Goal: Task Accomplishment & Management: Use online tool/utility

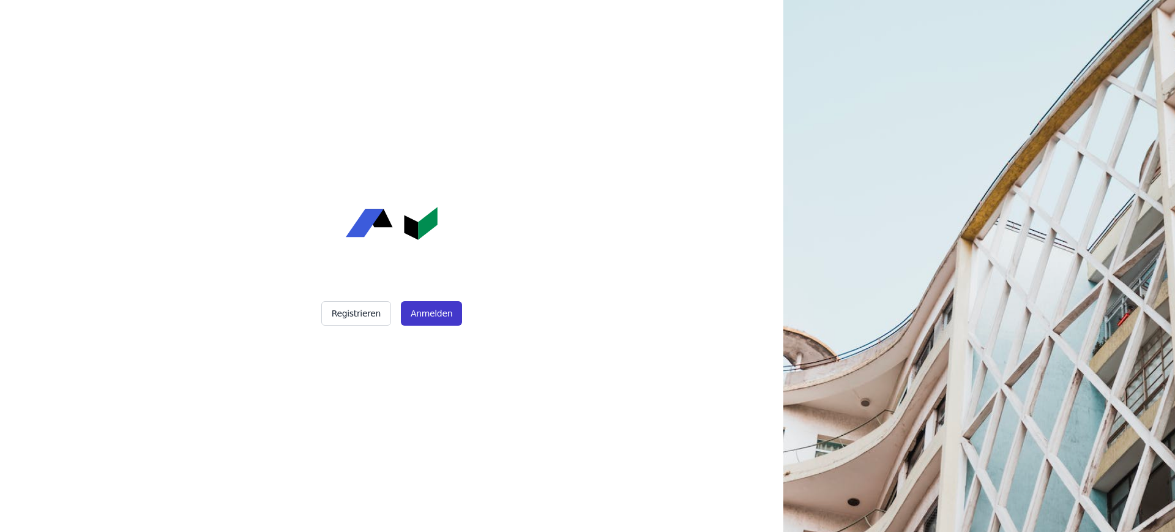
click at [436, 309] on button "Anmelden" at bounding box center [431, 313] width 61 height 24
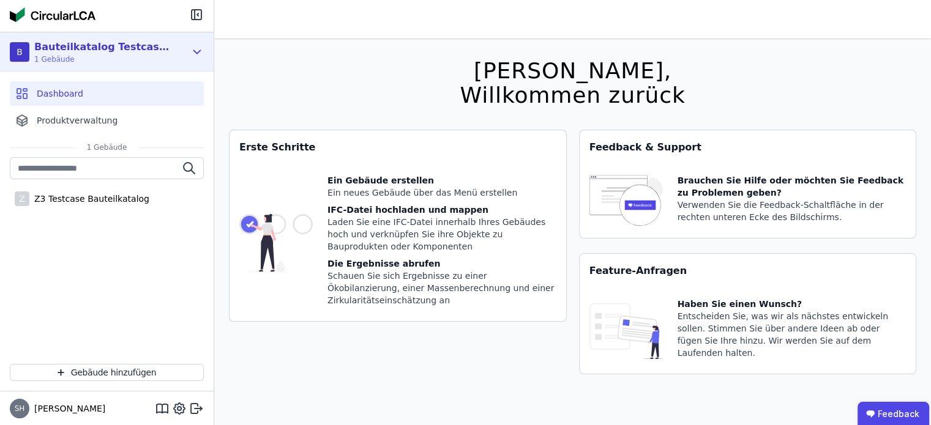
click at [198, 53] on icon at bounding box center [196, 52] width 13 height 15
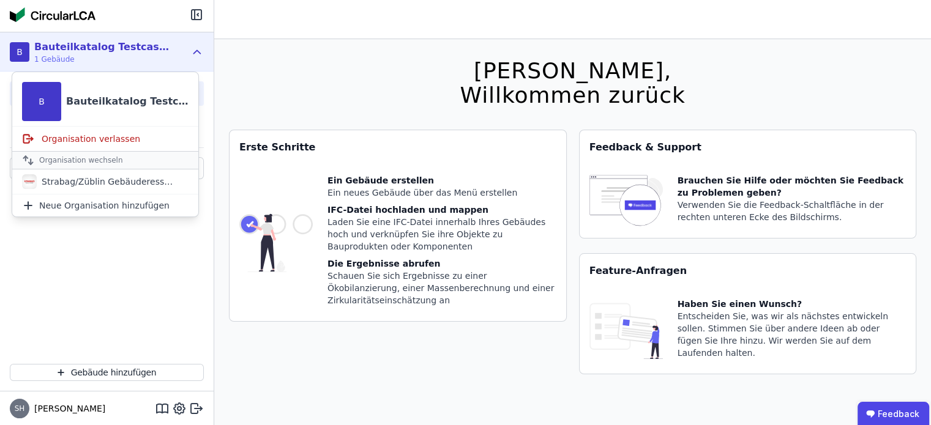
click at [198, 53] on icon at bounding box center [196, 52] width 13 height 15
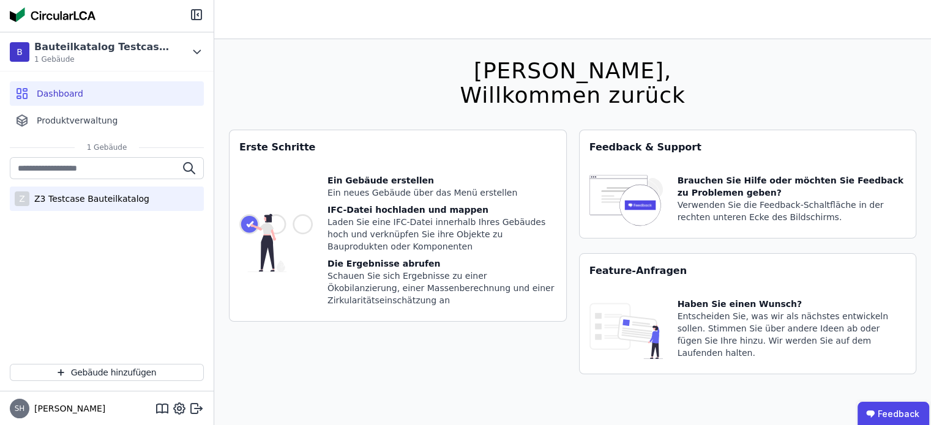
click at [102, 202] on div "Z3 Testcase Bauteilkatalog" at bounding box center [89, 199] width 120 height 12
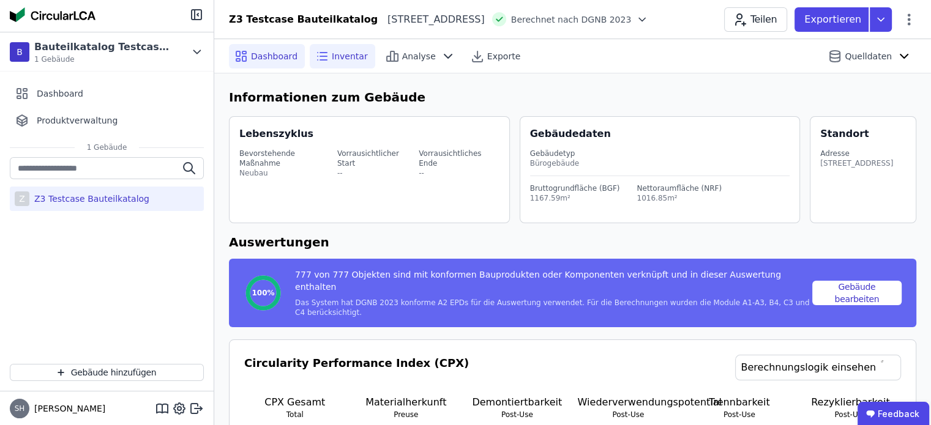
click at [335, 58] on span "Inventar" at bounding box center [350, 56] width 36 height 12
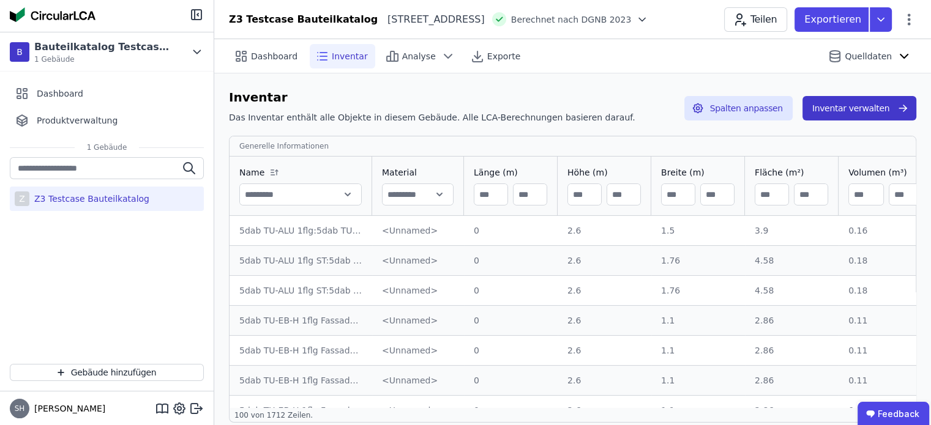
click at [850, 112] on button "Inventar verwalten" at bounding box center [860, 108] width 114 height 24
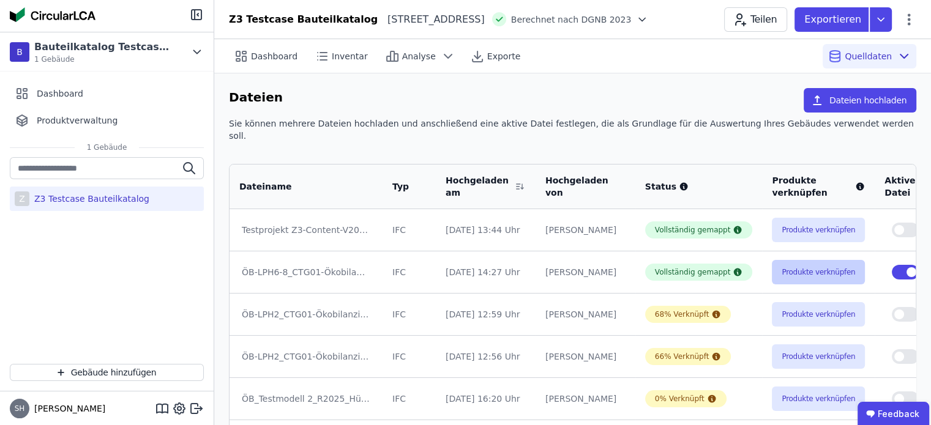
click at [796, 260] on button "Produkte verknüpfen" at bounding box center [818, 272] width 93 height 24
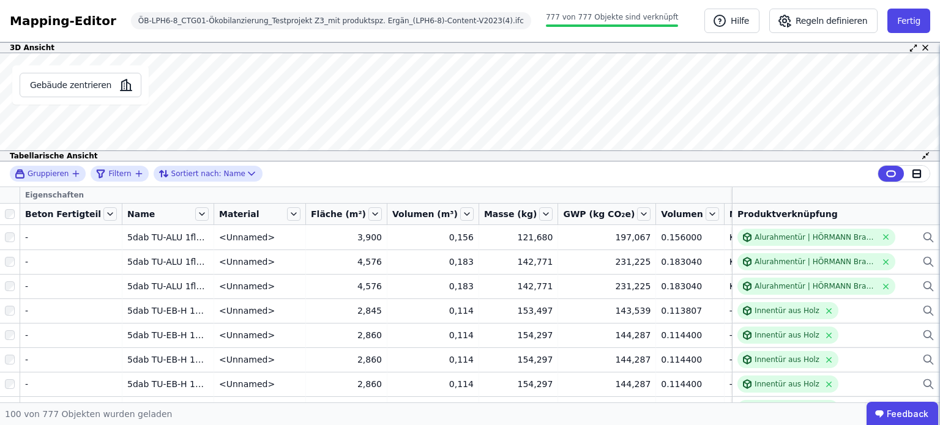
click at [435, 208] on div "3D Ansicht Gebäude zentrieren Es sind keine Objektdaten verfügbar Dieses Objekt…" at bounding box center [470, 222] width 940 height 361
click at [96, 85] on button "Gebäude zentrieren" at bounding box center [81, 85] width 122 height 24
drag, startPoint x: 46, startPoint y: 79, endPoint x: 135, endPoint y: 74, distance: 88.9
click at [45, 79] on button "Gebäude zentrieren" at bounding box center [81, 85] width 122 height 24
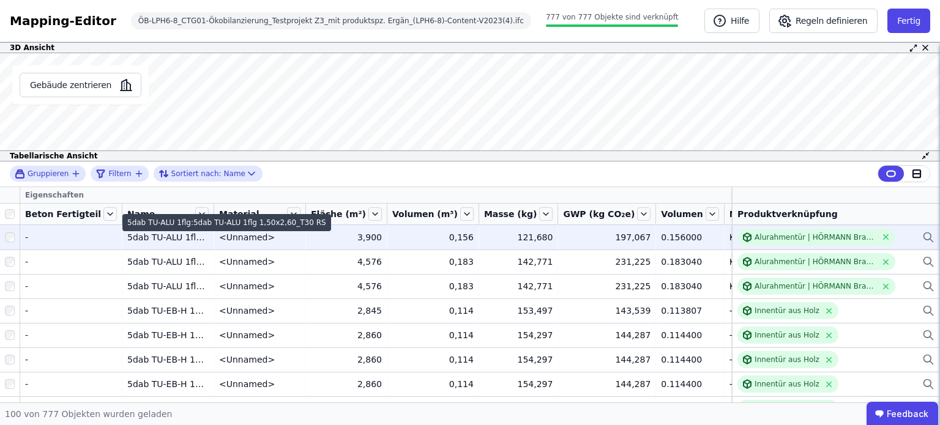
click at [151, 244] on td "5dab TU-ALU 1flg:5dab TU-ALU 1flg 1,50x2,60_T30 RS 5dab TU-ALU 1flg:5dab TU-ALU…" at bounding box center [168, 237] width 92 height 24
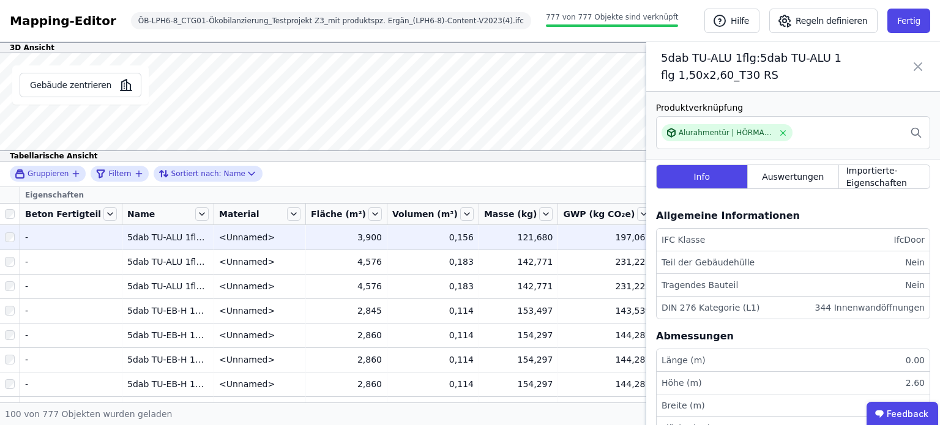
click at [919, 63] on icon at bounding box center [918, 67] width 15 height 34
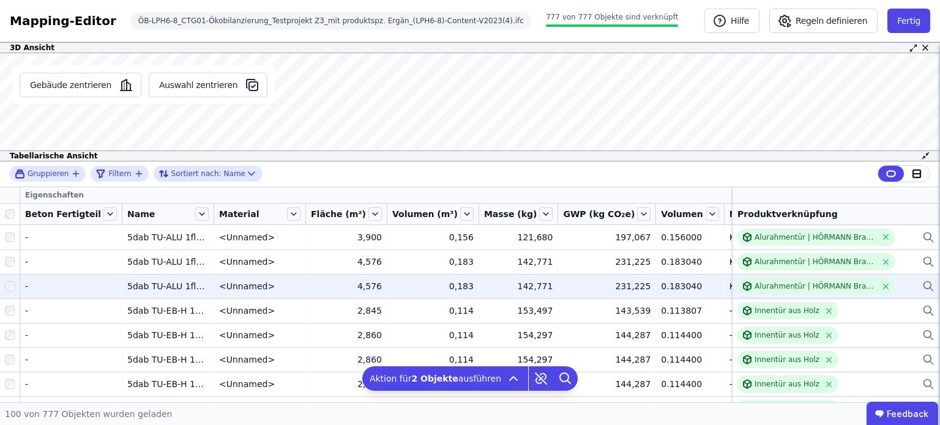
click at [4, 293] on div at bounding box center [10, 286] width 20 height 22
